Goal: Task Accomplishment & Management: Use online tool/utility

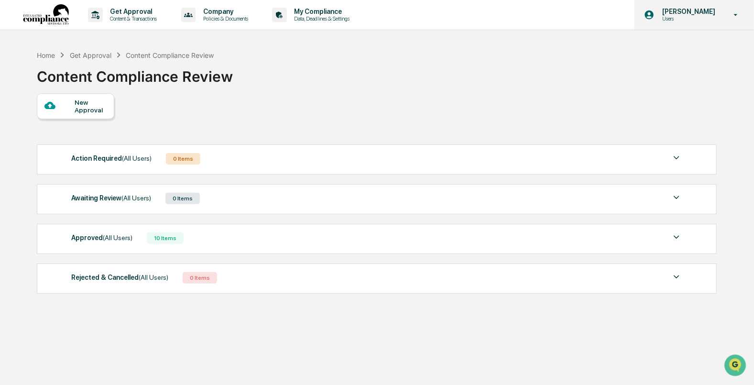
click at [693, 16] on p "Users" at bounding box center [686, 18] width 65 height 7
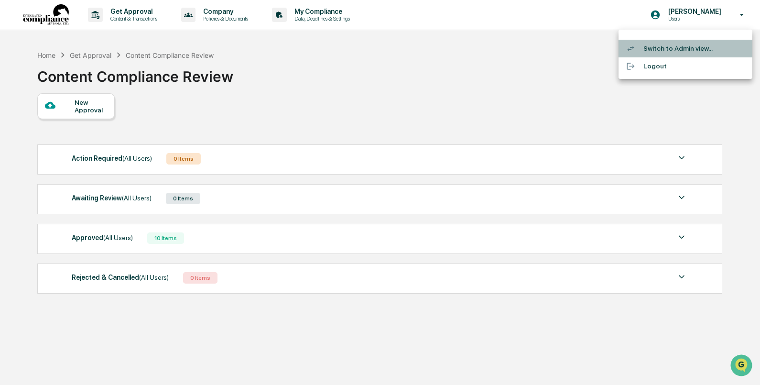
click at [675, 45] on li "Switch to Admin view..." at bounding box center [686, 49] width 134 height 18
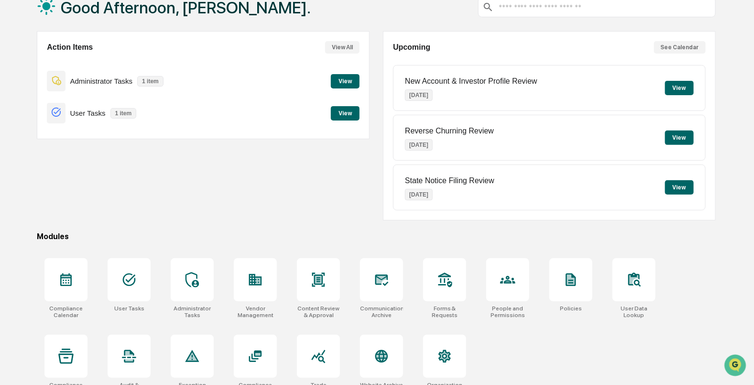
scroll to position [76, 0]
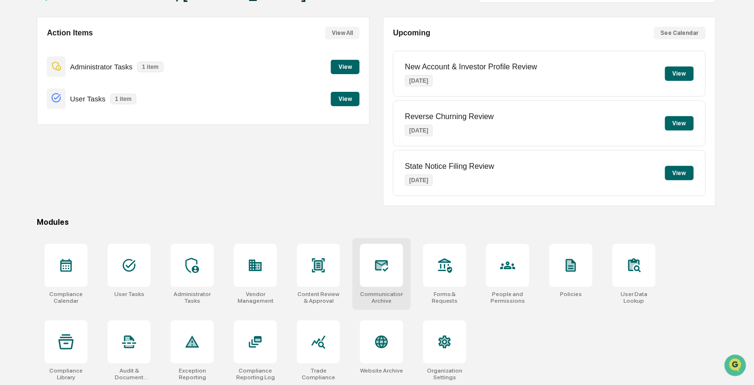
click at [380, 261] on icon at bounding box center [382, 265] width 10 height 8
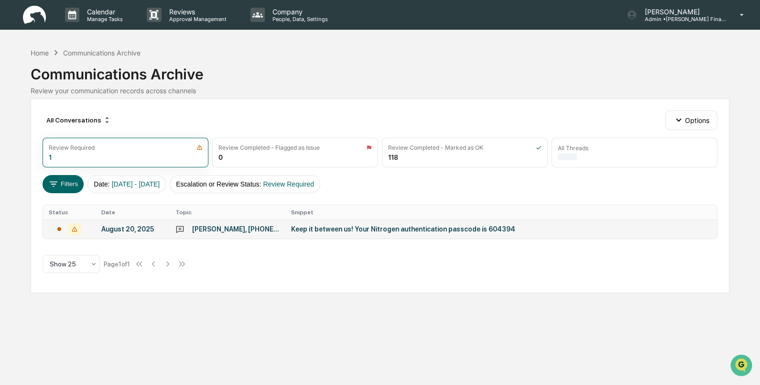
click at [112, 228] on div "August 20, 2025" at bounding box center [132, 229] width 63 height 8
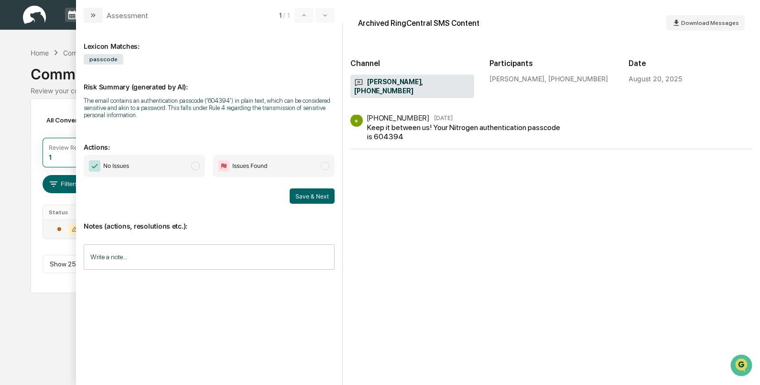
click at [173, 169] on span "No Issues" at bounding box center [144, 166] width 121 height 22
click at [316, 199] on button "Save & Next" at bounding box center [312, 195] width 45 height 15
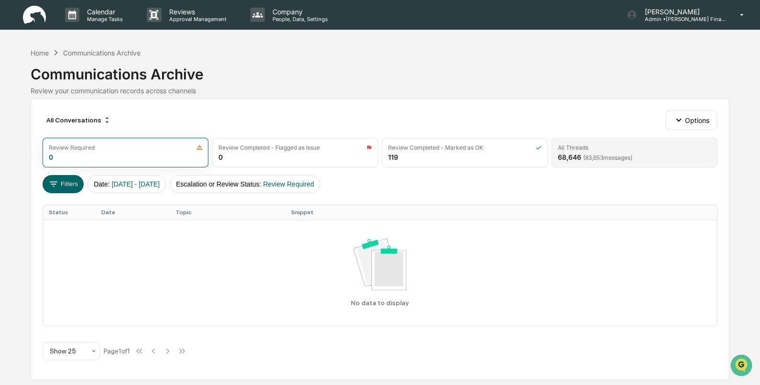
click at [583, 154] on span "( 83,653 messages)" at bounding box center [607, 157] width 49 height 7
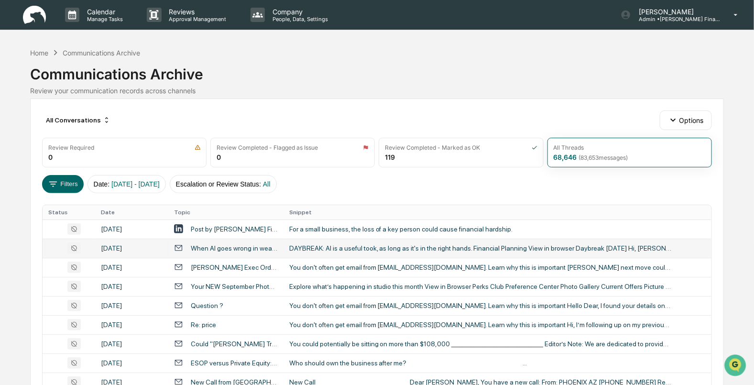
scroll to position [366, 0]
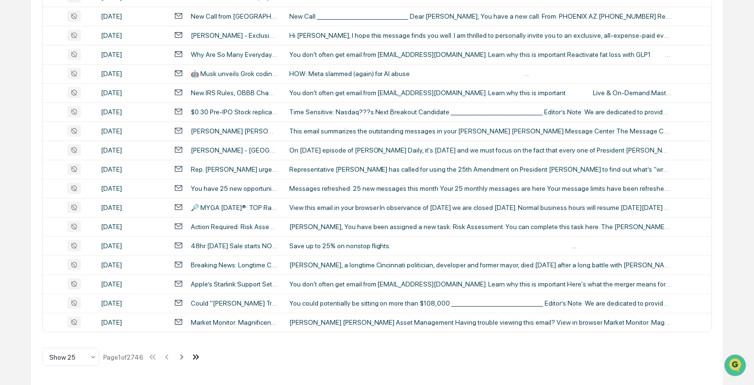
click at [199, 355] on icon at bounding box center [197, 356] width 3 height 5
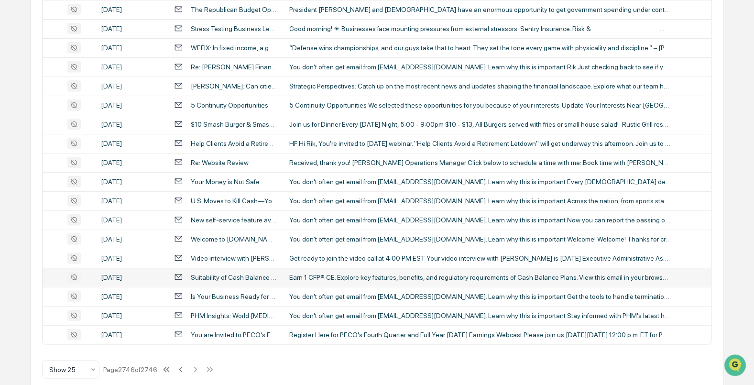
scroll to position [289, 0]
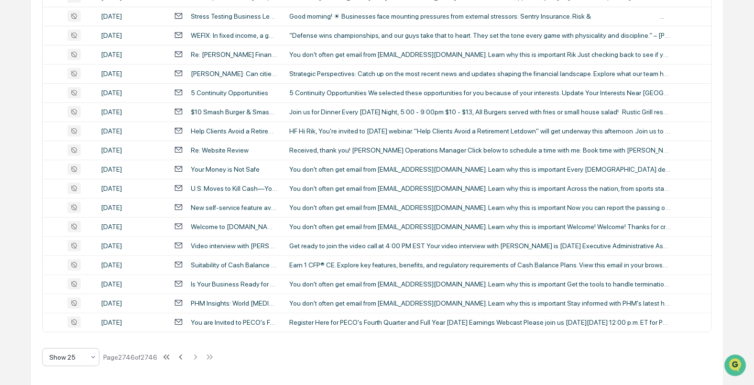
click at [94, 356] on icon at bounding box center [93, 357] width 8 height 8
click at [77, 336] on div "Show 100" at bounding box center [71, 330] width 56 height 19
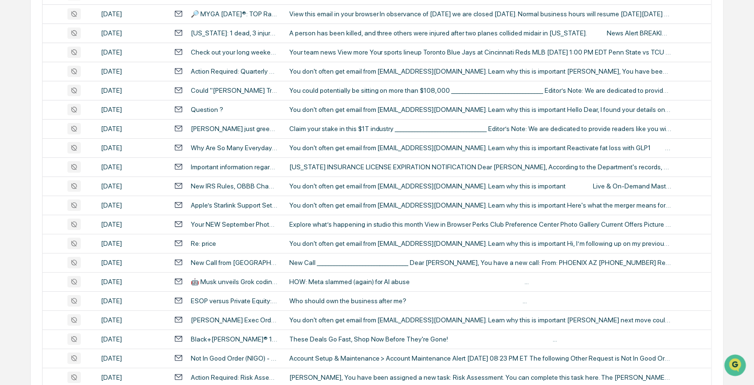
scroll to position [1799, 0]
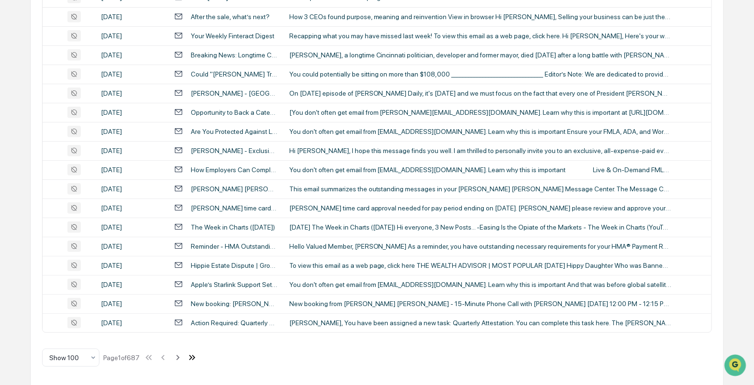
click at [194, 354] on icon at bounding box center [192, 357] width 11 height 11
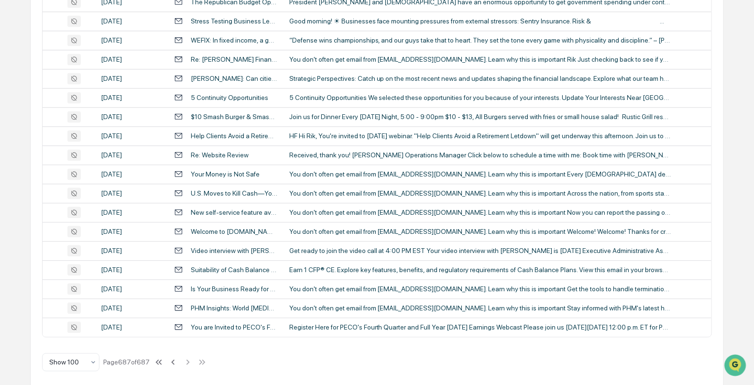
scroll to position [767, 0]
